Goal: Task Accomplishment & Management: Complete application form

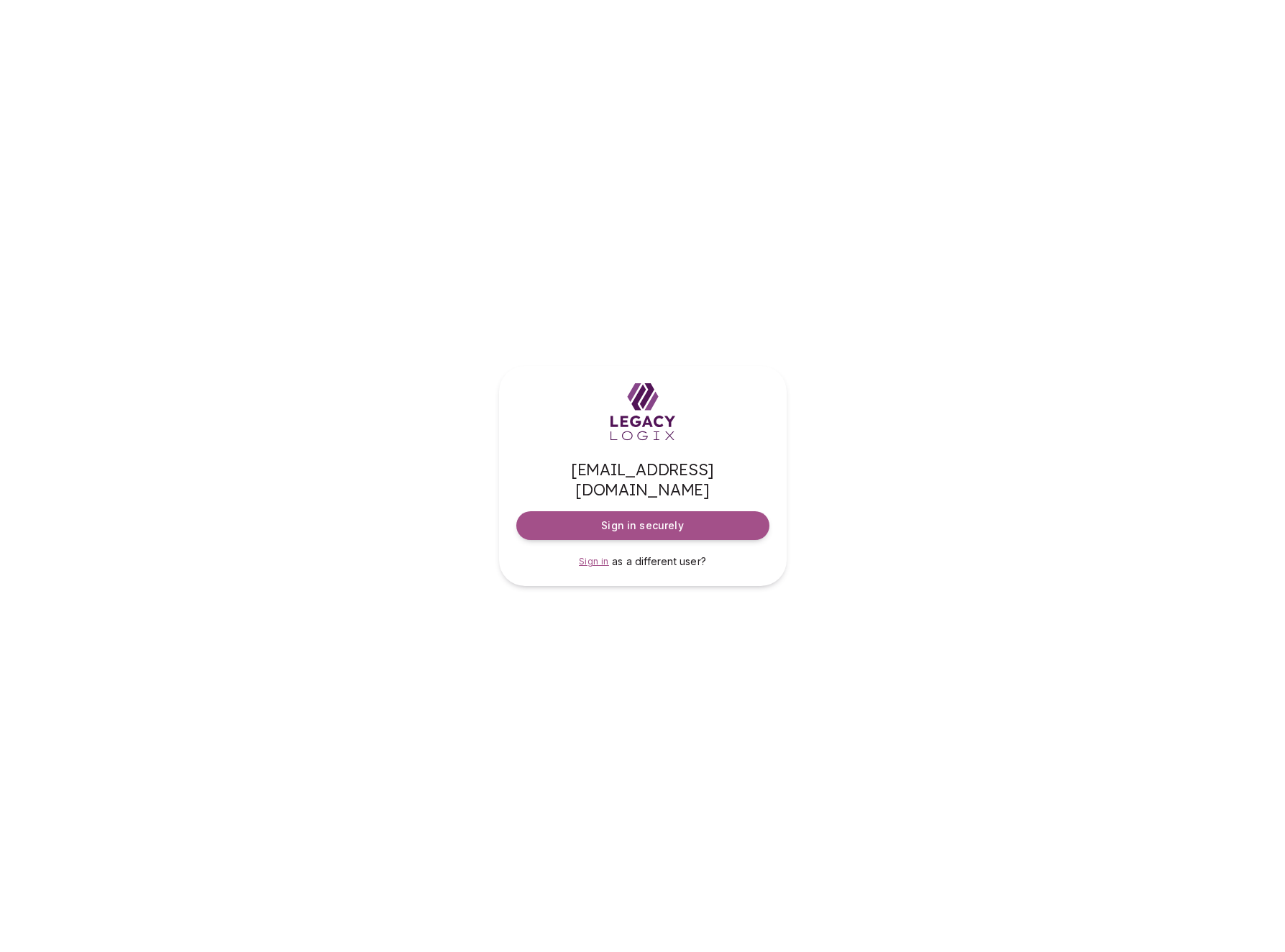
click at [599, 556] on span "Sign in" at bounding box center [594, 561] width 30 height 11
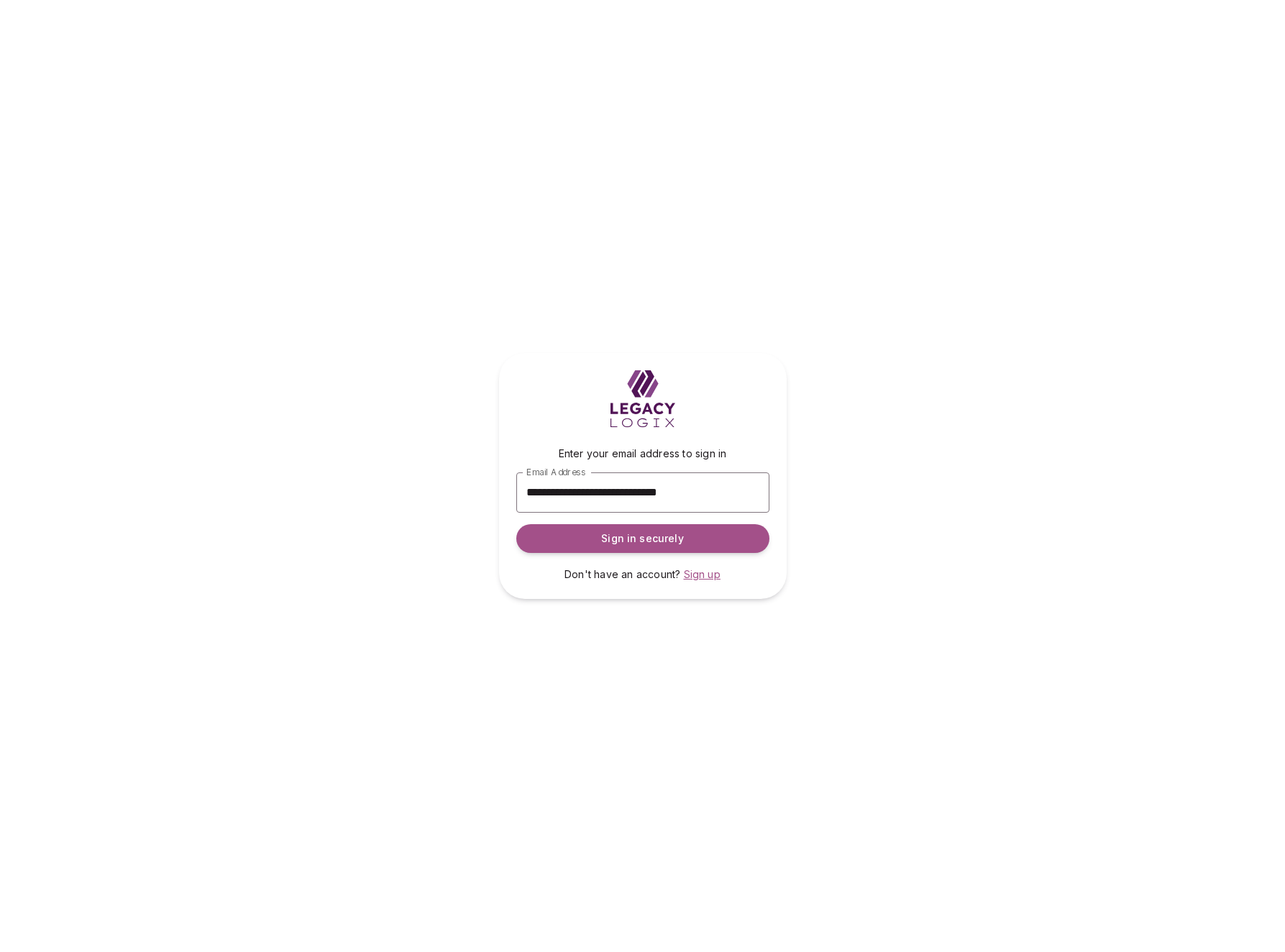
click at [700, 571] on span "Sign up" at bounding box center [702, 574] width 36 height 12
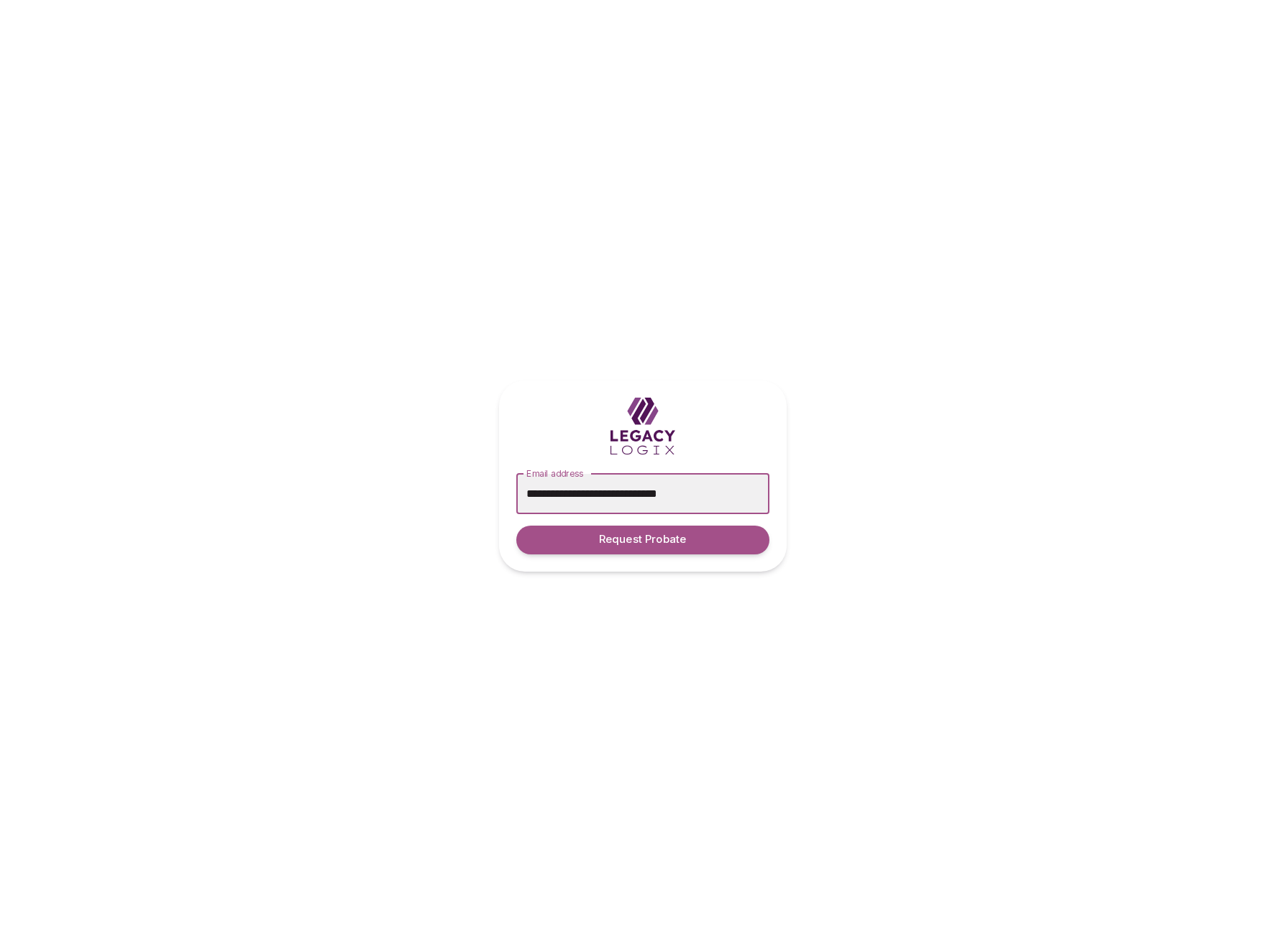
type input "**********"
click at [516, 526] on button "Request Probate" at bounding box center [642, 540] width 253 height 29
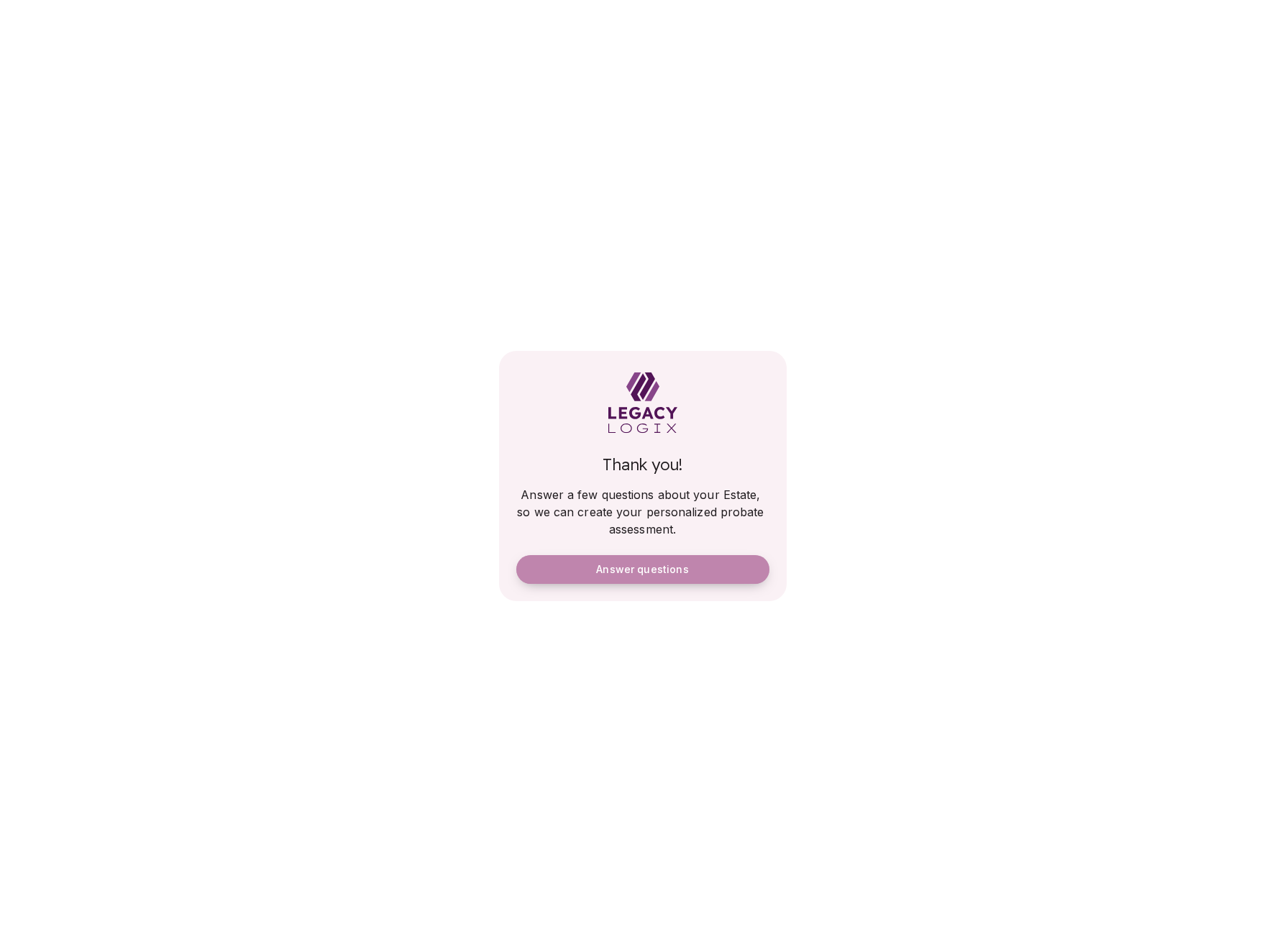
click at [652, 569] on span "Answer questions" at bounding box center [642, 569] width 92 height 13
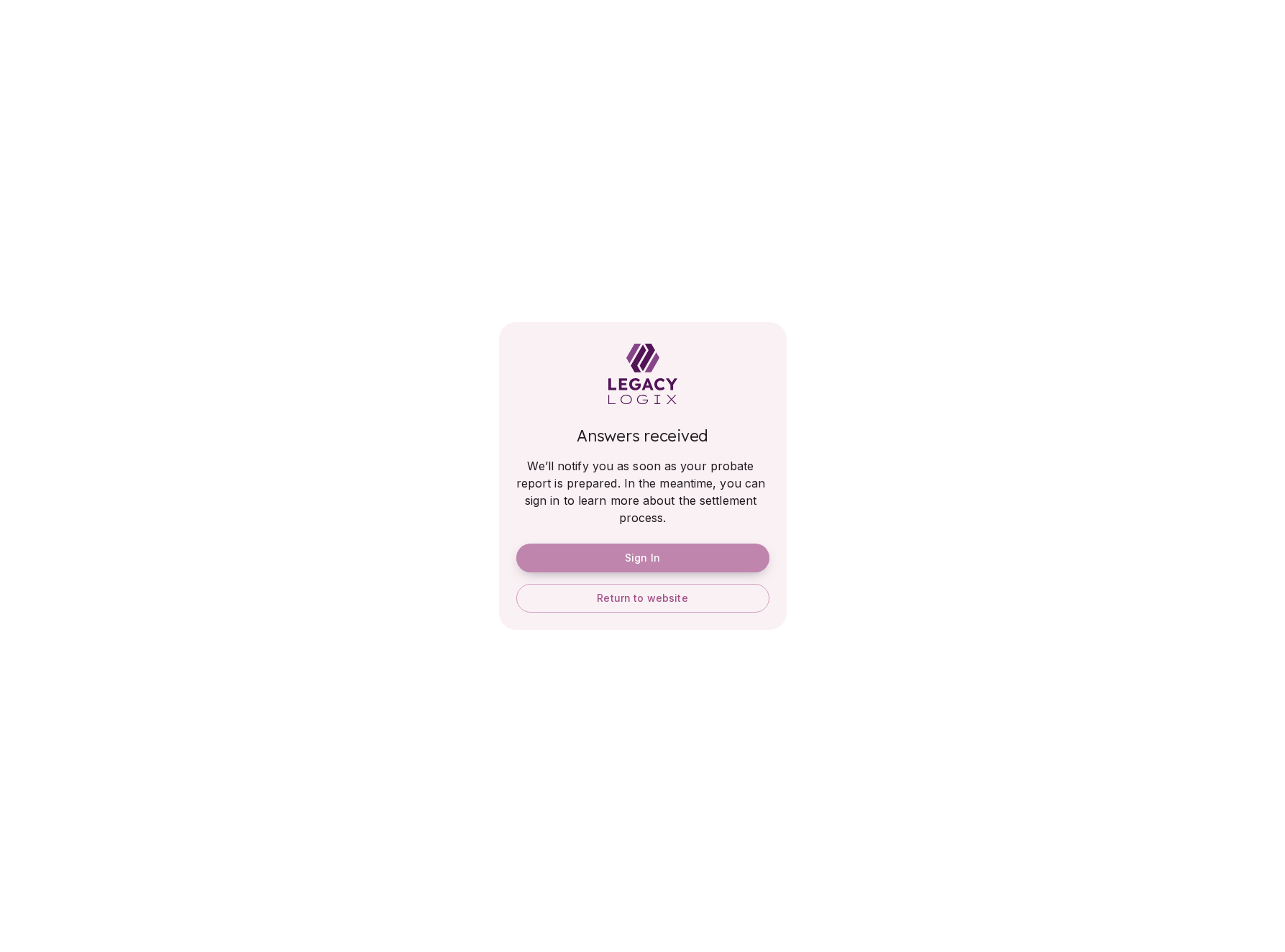
click at [637, 560] on span "Sign In" at bounding box center [642, 558] width 35 height 13
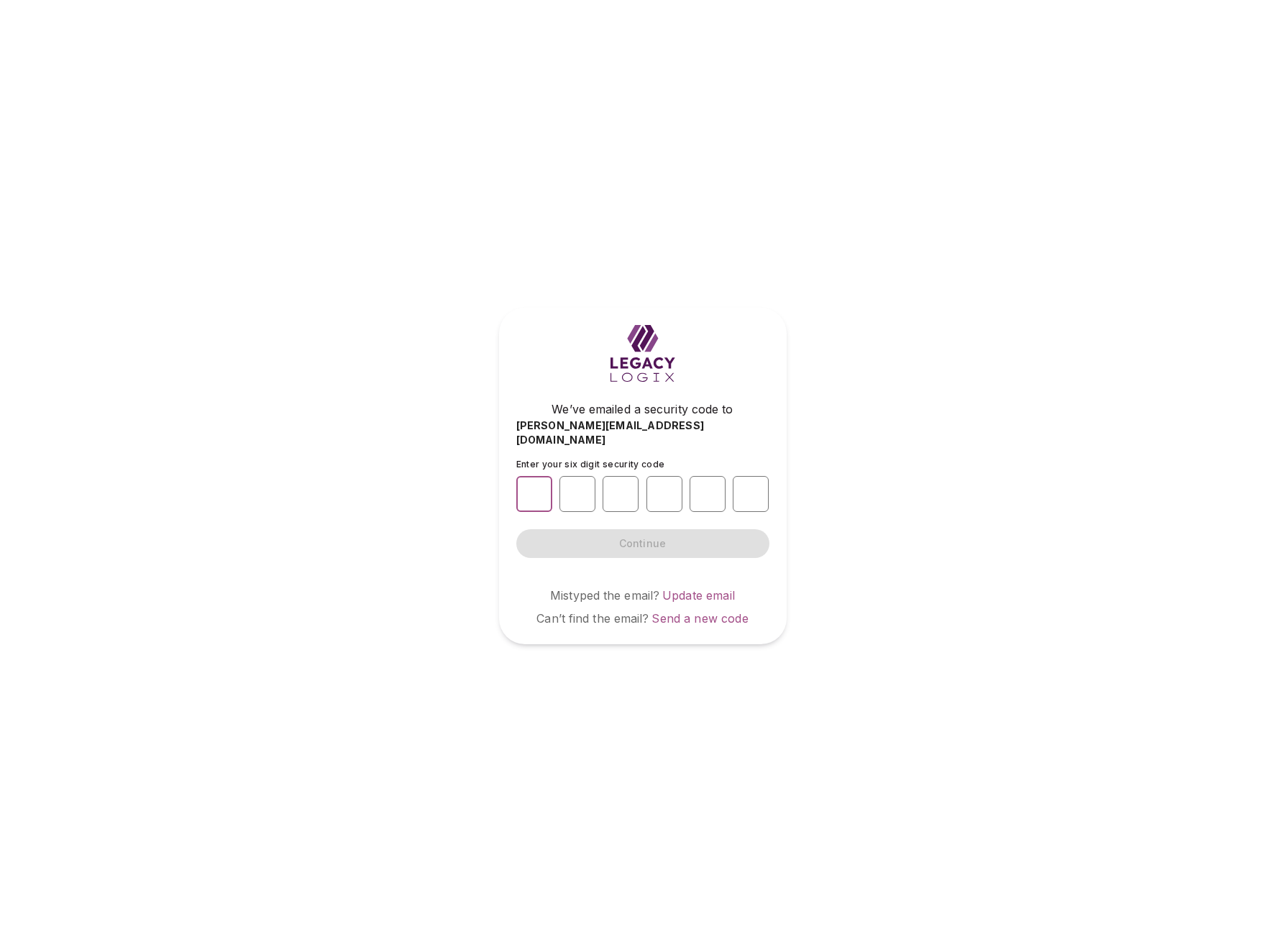
click at [533, 486] on input "number" at bounding box center [534, 494] width 36 height 36
type input "*"
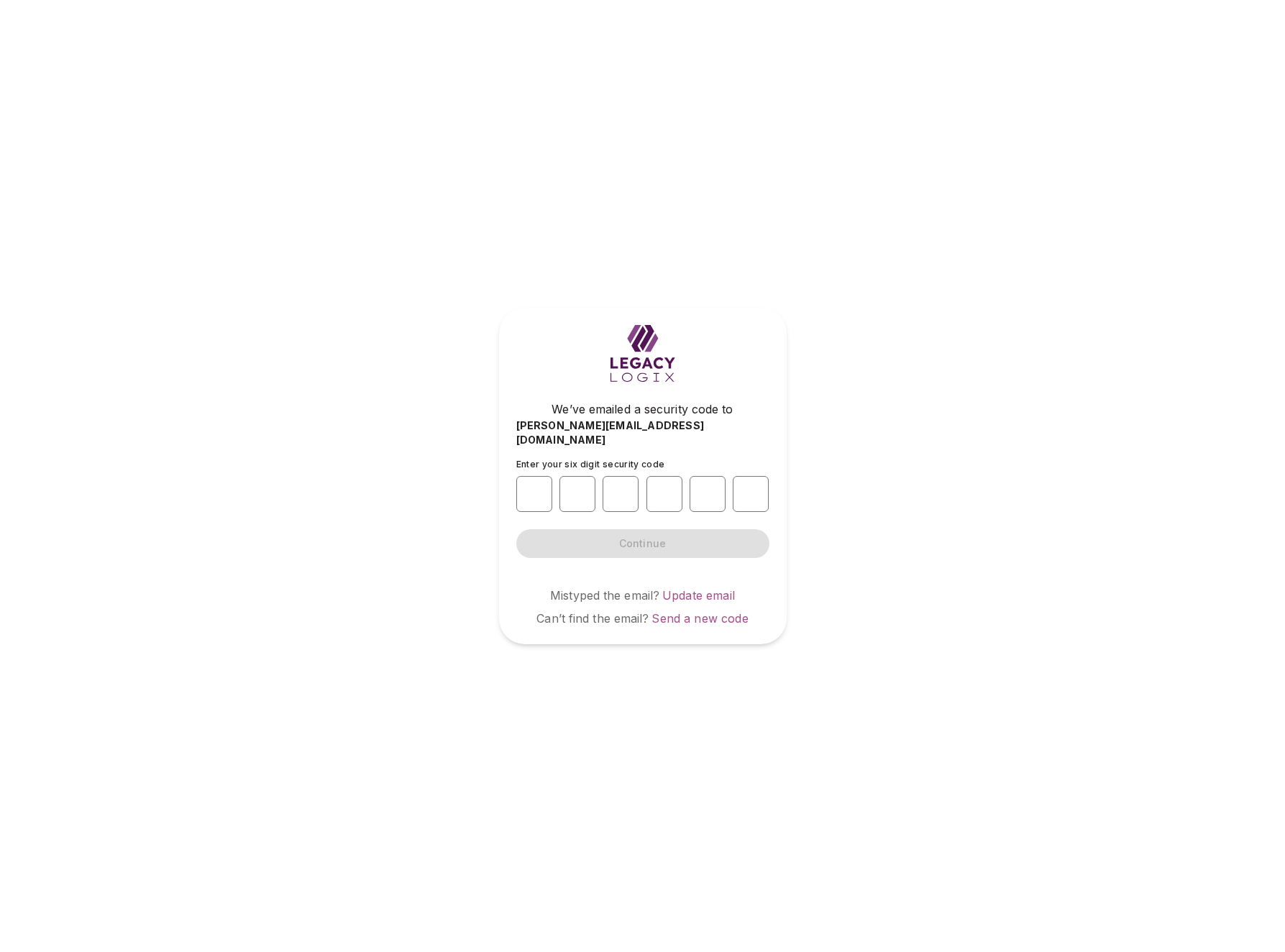
type input "*"
